Goal: Task Accomplishment & Management: Complete application form

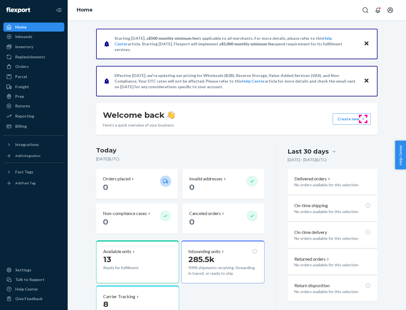
click at [363, 119] on button "Create new Create new inbound Create new order Create new product" at bounding box center [352, 118] width 38 height 11
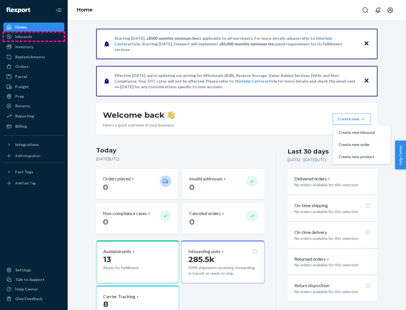
click at [34, 37] on div "Inbounds" at bounding box center [34, 37] width 60 height 8
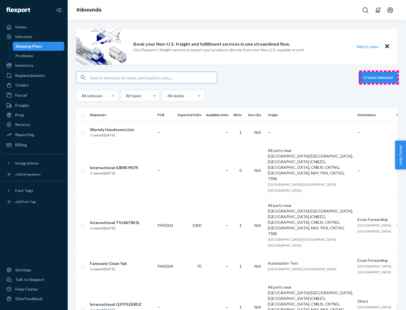
click at [379, 78] on button "Create inbound" at bounding box center [378, 77] width 39 height 11
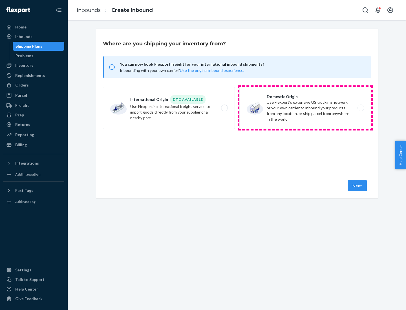
click at [305, 108] on label "Domestic Origin Use Flexport’s extensive US trucking network or your own carrie…" at bounding box center [305, 108] width 132 height 42
click at [361, 108] on input "Domestic Origin Use Flexport’s extensive US trucking network or your own carrie…" at bounding box center [363, 108] width 4 height 4
radio input "true"
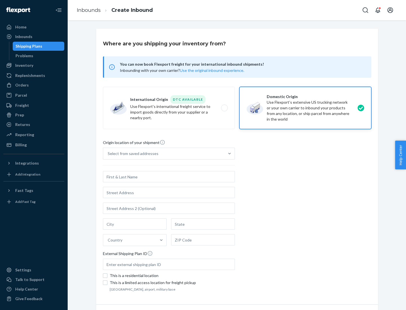
click at [132, 154] on div "Select from saved addresses" at bounding box center [133, 154] width 51 height 6
click at [108, 154] on input "Select from saved addresses" at bounding box center [108, 154] width 1 height 6
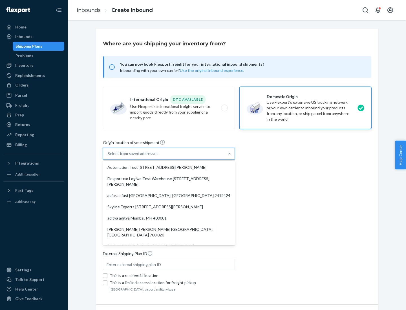
scroll to position [2, 0]
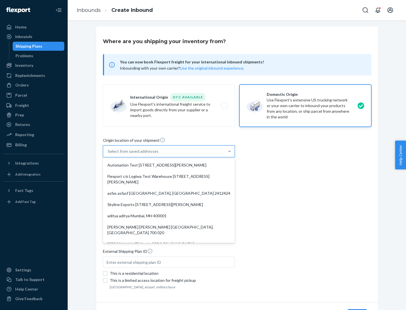
click at [169, 165] on div "Automation Test [STREET_ADDRESS][PERSON_NAME]" at bounding box center [169, 165] width 130 height 11
click at [108, 154] on input "option Automation Test [STREET_ADDRESS][PERSON_NAME]. 9 results available. Use …" at bounding box center [108, 152] width 1 height 6
type input "Automation Test"
type input "9th Floor"
type input "[GEOGRAPHIC_DATA]"
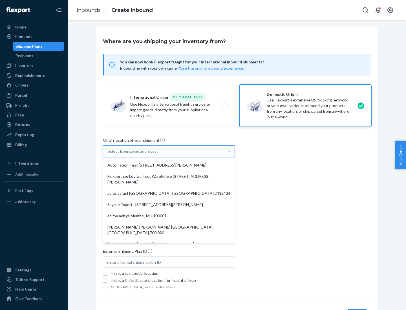
type input "CA"
type input "94104"
type input "[STREET_ADDRESS][PERSON_NAME]"
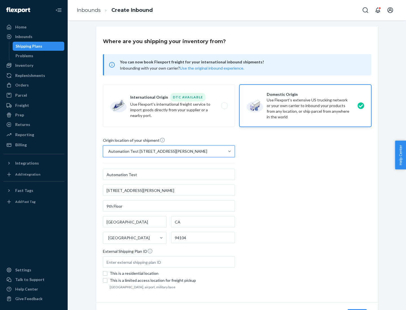
scroll to position [33, 0]
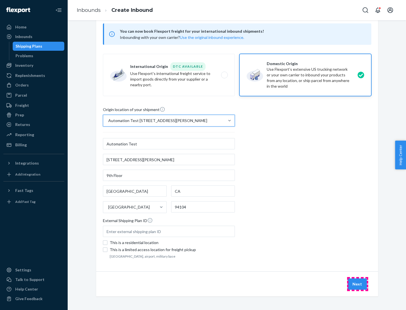
click at [357, 284] on button "Next" at bounding box center [357, 283] width 19 height 11
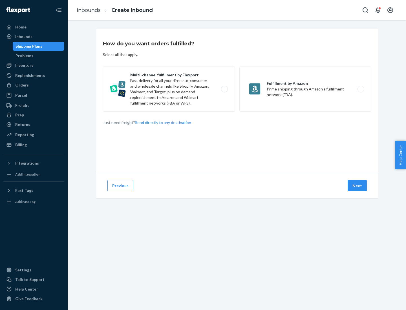
click at [169, 89] on label "Multi-channel fulfillment by Flexport Fast delivery for all your direct-to-cons…" at bounding box center [169, 89] width 132 height 45
click at [224, 89] on input "Multi-channel fulfillment by Flexport Fast delivery for all your direct-to-cons…" at bounding box center [226, 89] width 4 height 4
radio input "true"
click at [357, 186] on button "Next" at bounding box center [357, 185] width 19 height 11
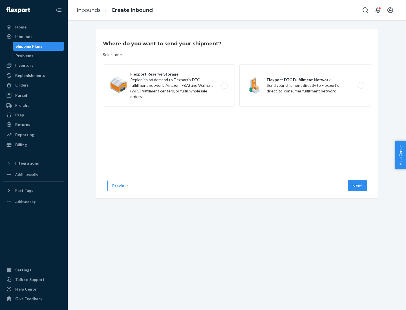
click at [305, 85] on label "Flexport DTC Fulfillment Network Send your shipment directly to Flexport's dire…" at bounding box center [305, 85] width 132 height 42
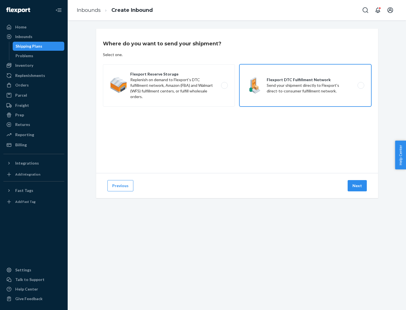
click at [361, 85] on input "Flexport DTC Fulfillment Network Send your shipment directly to Flexport's dire…" at bounding box center [363, 86] width 4 height 4
radio input "true"
click at [357, 186] on button "Next" at bounding box center [357, 185] width 19 height 11
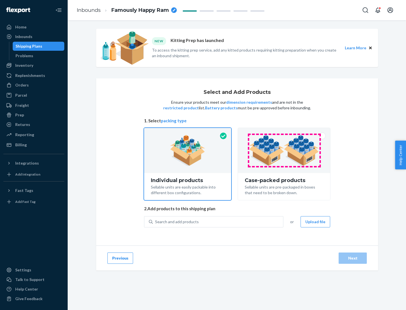
click at [284, 151] on img at bounding box center [284, 150] width 70 height 31
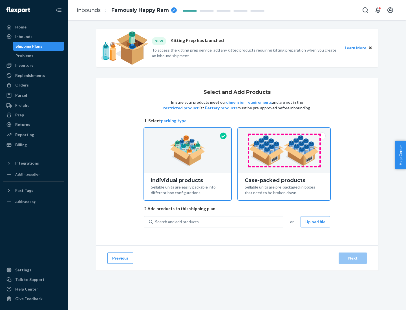
click at [284, 132] on input "Case-packed products Sellable units are pre-packaged in boxes that need to be b…" at bounding box center [284, 130] width 4 height 4
radio input "true"
radio input "false"
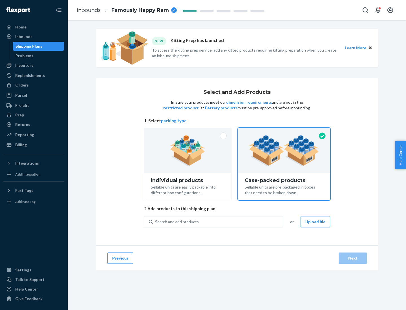
click at [218, 222] on div "Search and add products" at bounding box center [218, 222] width 130 height 10
click at [156, 222] on input "Search and add products" at bounding box center [155, 222] width 1 height 6
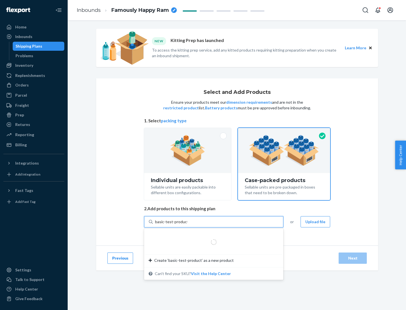
type input "basic-test-product-1"
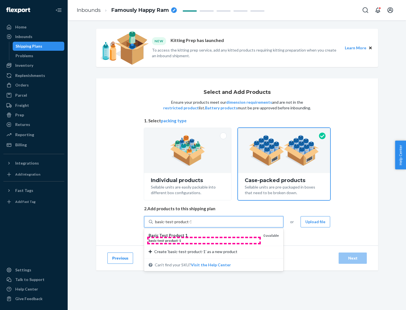
click at [204, 240] on div "basic - test - product - 1" at bounding box center [204, 240] width 110 height 5
click at [191, 225] on input "basic-test-product-1" at bounding box center [173, 222] width 36 height 6
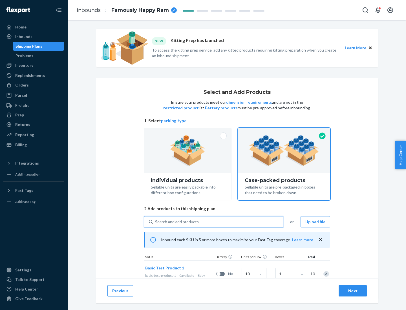
scroll to position [20, 0]
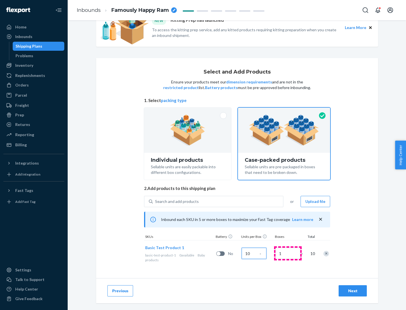
type input "10"
type input "7"
click at [353, 291] on div "Next" at bounding box center [352, 291] width 19 height 6
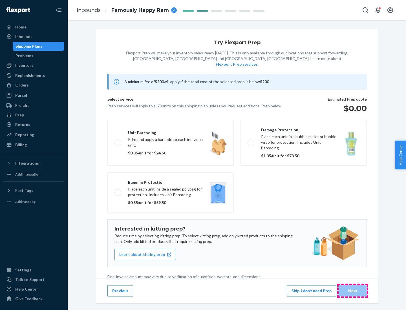
scroll to position [1, 0]
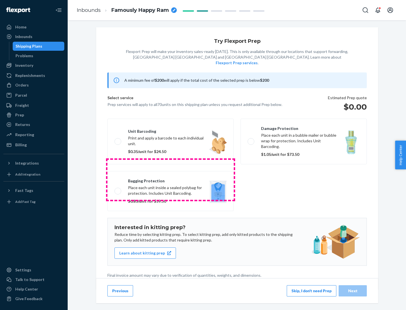
click at [171, 180] on label "Bagging protection Place each unit inside a sealed polybag for protection. Incl…" at bounding box center [170, 191] width 126 height 40
click at [118, 189] on input "Bagging protection Place each unit inside a sealed polybag for protection. Incl…" at bounding box center [116, 191] width 4 height 4
checkbox input "true"
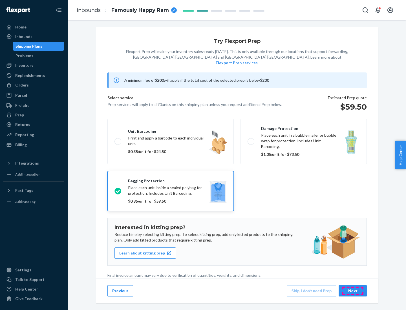
click at [353, 291] on div "Next" at bounding box center [352, 291] width 19 height 6
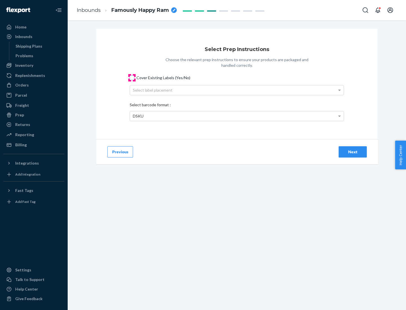
click at [132, 78] on input "Cover Existing Labels (Yes/No)" at bounding box center [132, 78] width 5 height 5
checkbox input "true"
click at [237, 90] on div "Select label placement" at bounding box center [237, 90] width 214 height 10
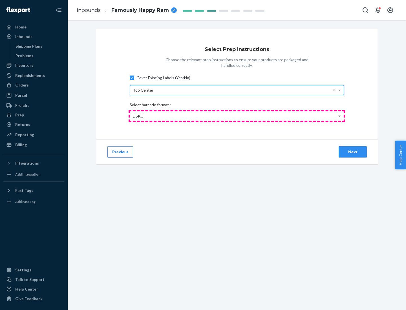
click at [237, 116] on div "DSKU" at bounding box center [237, 116] width 214 height 10
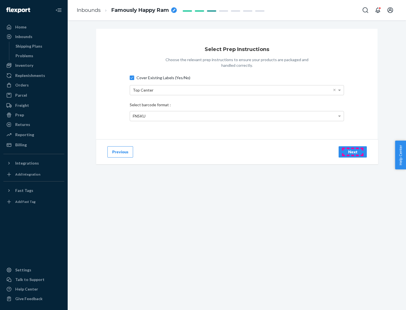
click at [353, 152] on div "Next" at bounding box center [352, 152] width 19 height 6
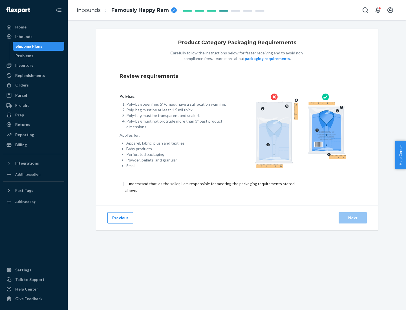
click at [209, 187] on input "checkbox" at bounding box center [213, 187] width 187 height 14
checkbox input "true"
click at [353, 218] on div "Next" at bounding box center [352, 218] width 19 height 6
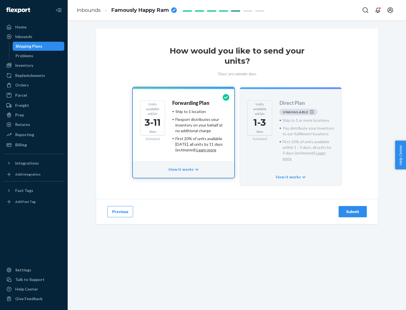
click at [191, 103] on h4 "Forwarding Plan" at bounding box center [190, 103] width 37 height 6
click at [353, 209] on div "Submit" at bounding box center [352, 212] width 19 height 6
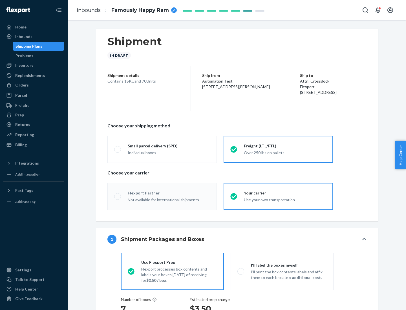
radio input "true"
radio input "false"
radio input "true"
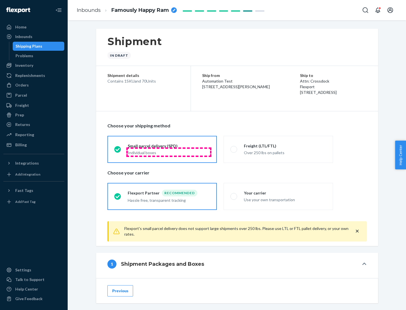
click at [169, 152] on div "Individual boxes" at bounding box center [169, 153] width 82 height 6
click at [118, 151] on input "Small parcel delivery (SPD) Individual boxes" at bounding box center [116, 149] width 4 height 4
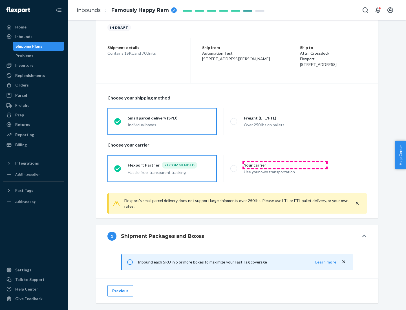
click at [285, 165] on div "Your carrier" at bounding box center [285, 165] width 82 height 6
click at [234, 167] on input "Your carrier Use your own transportation" at bounding box center [232, 169] width 4 height 4
radio input "true"
radio input "false"
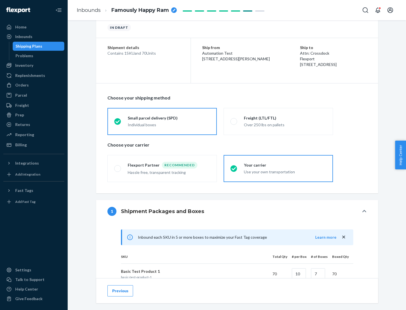
scroll to position [137, 0]
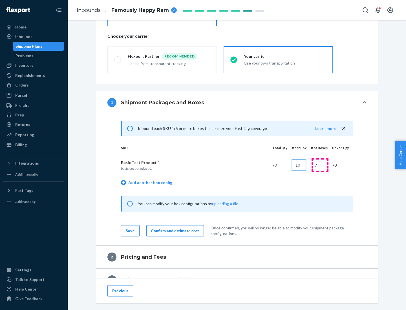
type input "10"
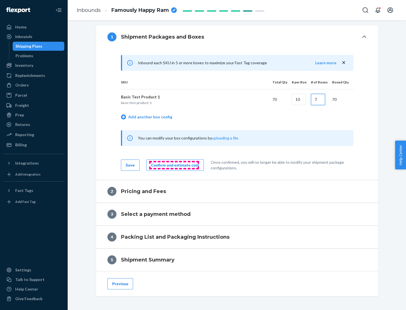
type input "7"
click at [174, 165] on div "Confirm and estimate cost" at bounding box center [175, 165] width 48 height 6
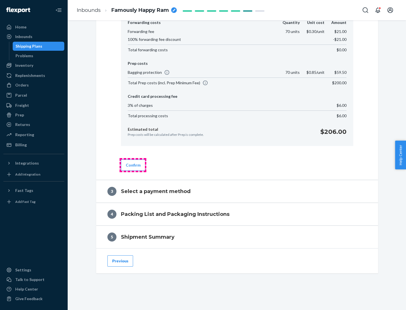
click at [133, 165] on button "Confirm" at bounding box center [133, 165] width 25 height 11
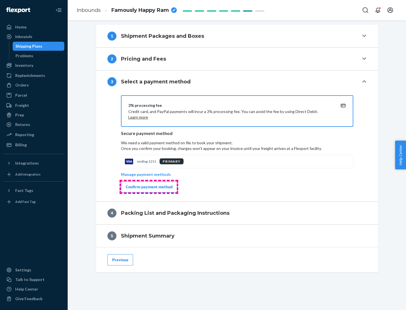
click at [149, 187] on div "Confirm payment method" at bounding box center [149, 187] width 47 height 6
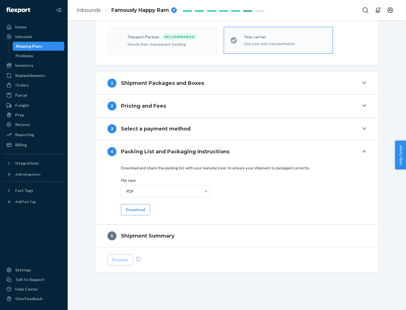
scroll to position [156, 0]
click at [135, 209] on button "Download" at bounding box center [135, 209] width 29 height 11
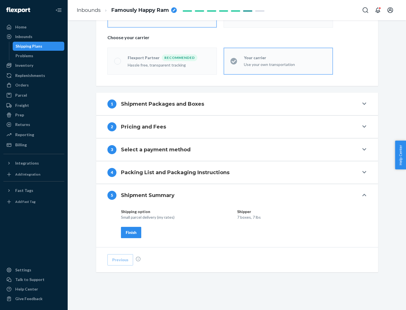
scroll to position [135, 0]
